Goal: Task Accomplishment & Management: Use online tool/utility

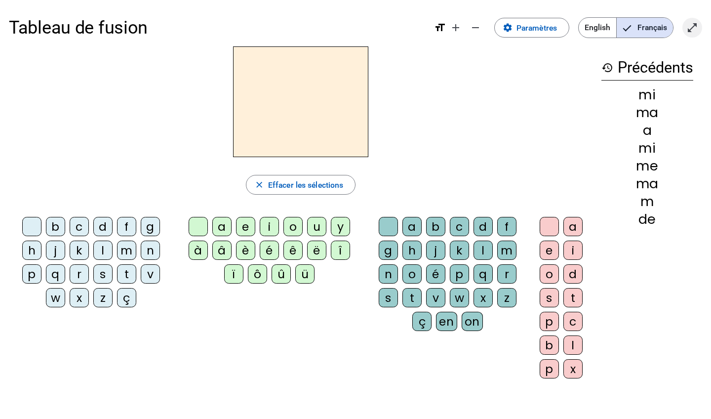
click at [691, 34] on span "Entrer en plein écran" at bounding box center [693, 28] width 24 height 24
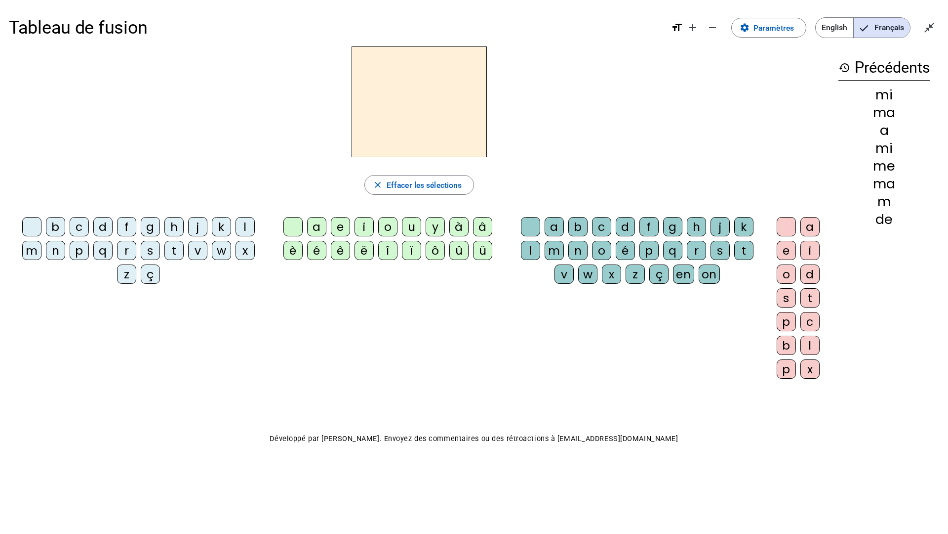
click at [104, 226] on div "d" at bounding box center [102, 226] width 19 height 19
click at [343, 224] on div "e" at bounding box center [340, 226] width 19 height 19
drag, startPoint x: 389, startPoint y: 103, endPoint x: 410, endPoint y: 104, distance: 20.8
click at [410, 104] on h2 "de" at bounding box center [419, 101] width 135 height 111
click at [30, 255] on div "m" at bounding box center [31, 250] width 19 height 19
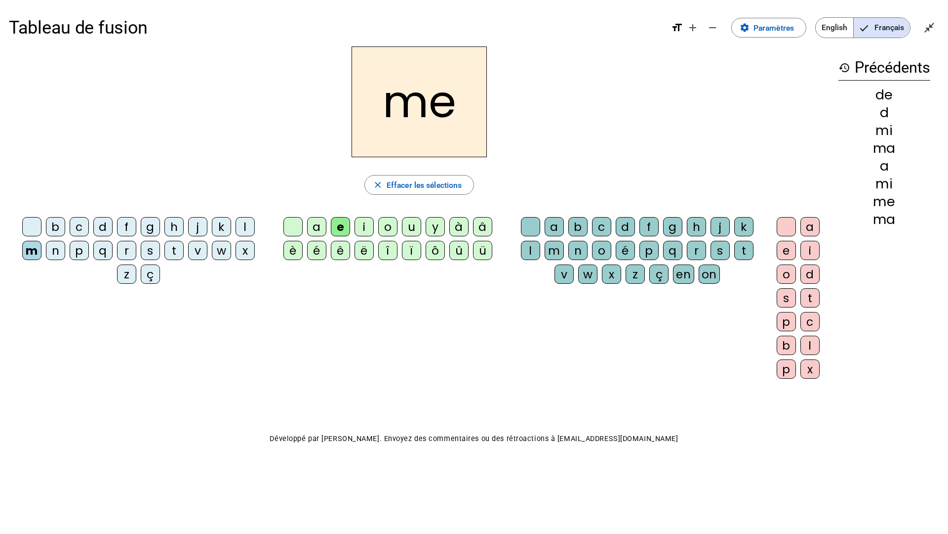
click at [177, 253] on div "t" at bounding box center [173, 250] width 19 height 19
drag, startPoint x: 436, startPoint y: 106, endPoint x: 425, endPoint y: 106, distance: 11.4
click at [424, 106] on h2 "te" at bounding box center [419, 101] width 135 height 111
click at [316, 226] on div "a" at bounding box center [316, 226] width 19 height 19
click at [107, 228] on div "d" at bounding box center [102, 226] width 19 height 19
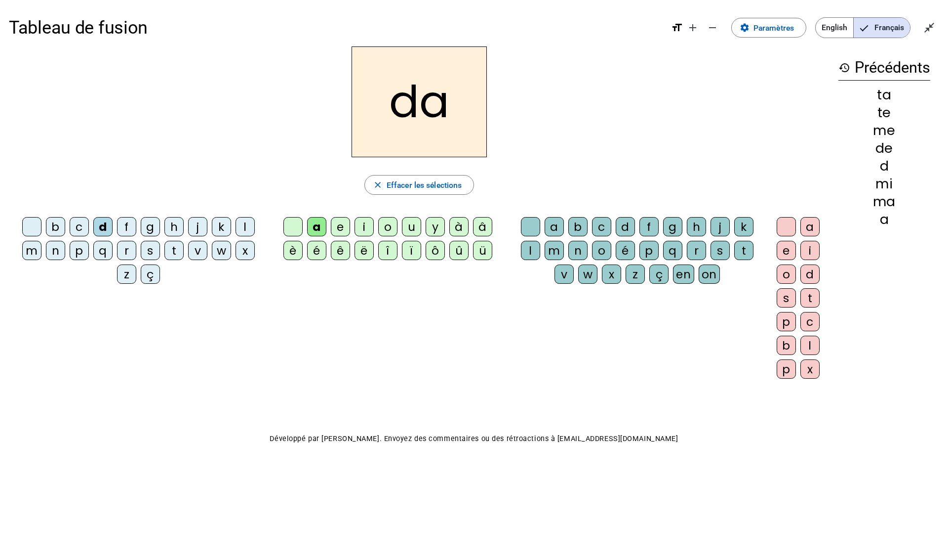
click at [150, 252] on div "s" at bounding box center [150, 250] width 19 height 19
click at [55, 255] on div "n" at bounding box center [55, 250] width 19 height 19
click at [36, 253] on div "m" at bounding box center [31, 250] width 19 height 19
click at [246, 228] on div "l" at bounding box center [245, 226] width 19 height 19
drag, startPoint x: 415, startPoint y: 113, endPoint x: 444, endPoint y: 113, distance: 28.2
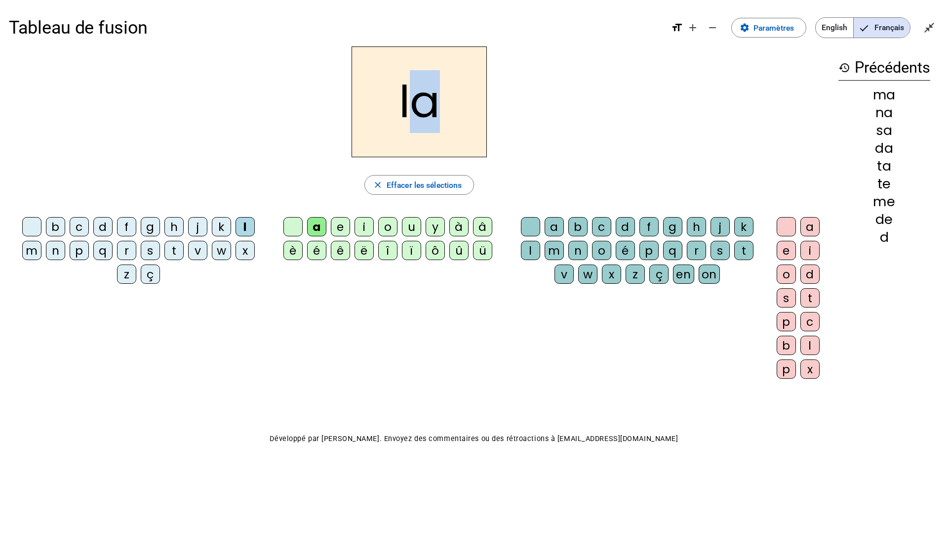
click at [444, 113] on h2 "la" at bounding box center [419, 101] width 135 height 111
click at [395, 111] on h2 "la" at bounding box center [419, 101] width 135 height 111
drag, startPoint x: 418, startPoint y: 102, endPoint x: 433, endPoint y: 102, distance: 14.8
click at [433, 102] on h2 "la" at bounding box center [419, 101] width 135 height 111
click at [414, 229] on div "u" at bounding box center [411, 226] width 19 height 19
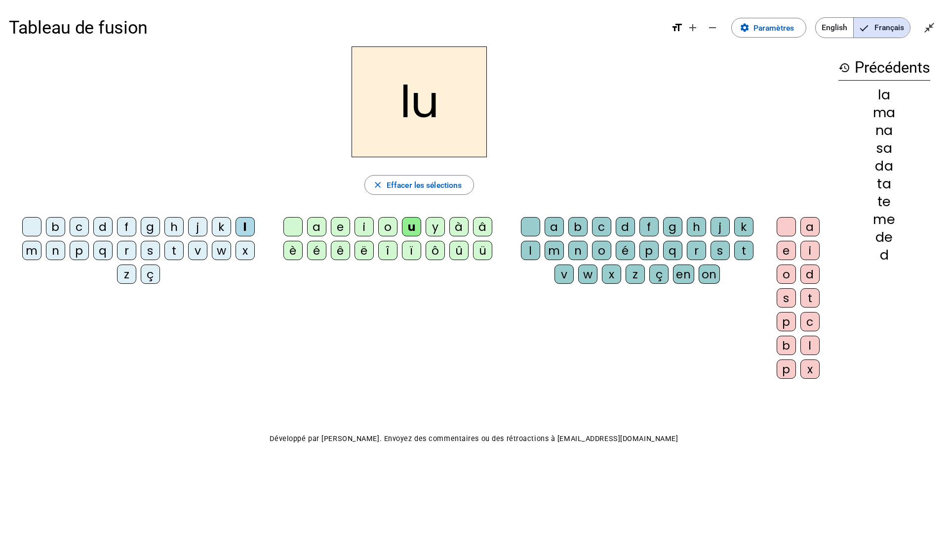
click at [397, 101] on h2 "lu" at bounding box center [419, 101] width 135 height 111
click at [106, 227] on div "d" at bounding box center [102, 226] width 19 height 19
